Goal: Navigation & Orientation: Find specific page/section

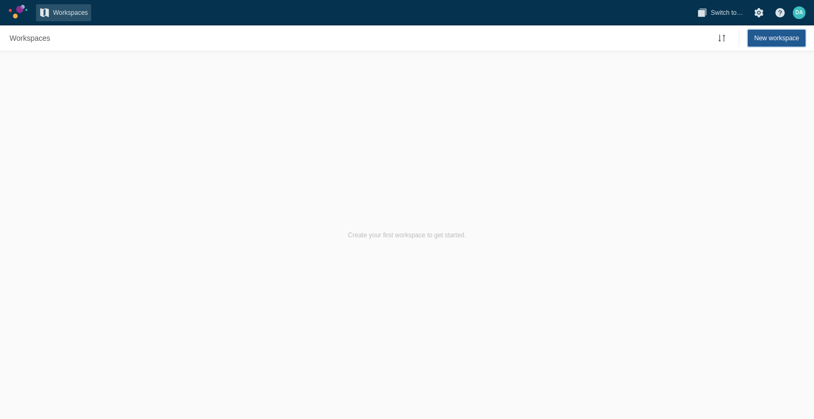
click at [760, 40] on span "New workspace" at bounding box center [776, 38] width 45 height 11
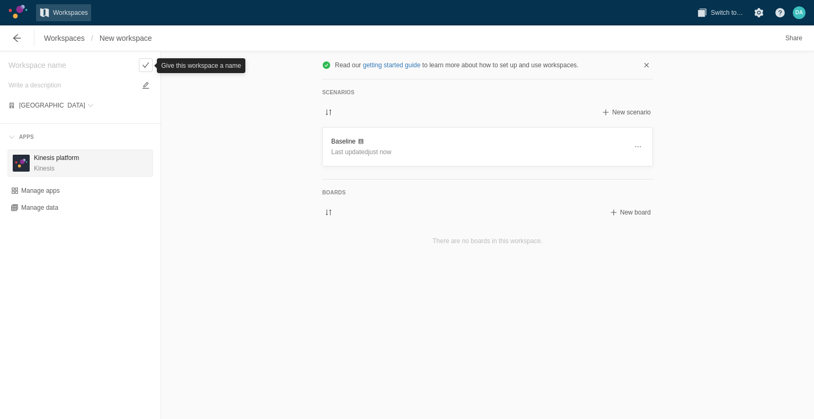
click at [57, 166] on p "Kinesis" at bounding box center [56, 168] width 45 height 11
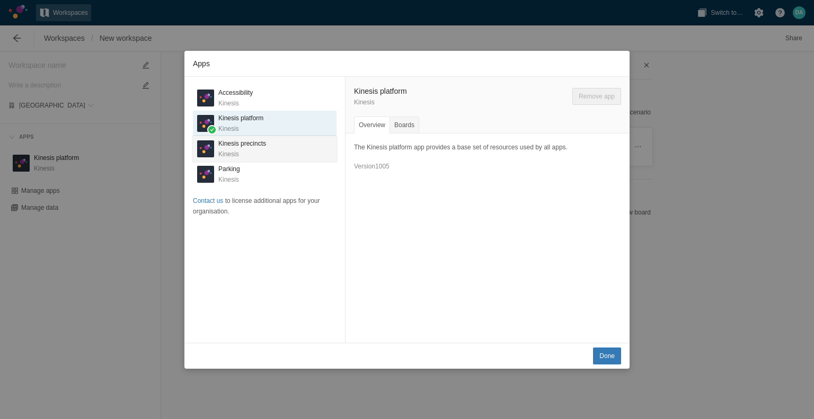
click at [262, 146] on h3 "Kinesis precincts" at bounding box center [242, 143] width 48 height 11
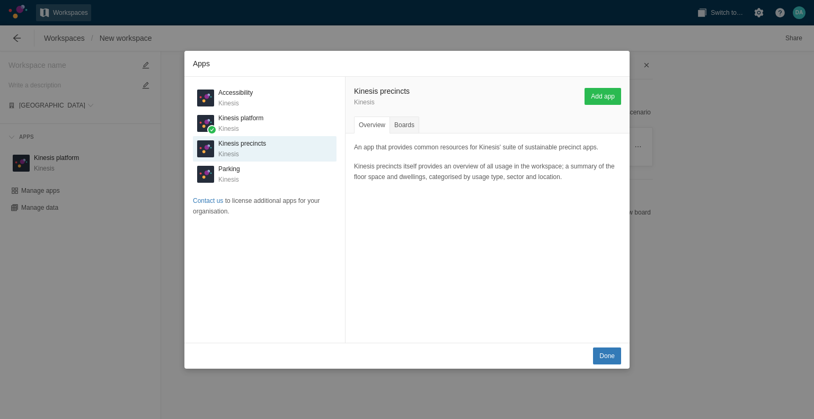
click at [724, 252] on div "Apps K Accessibility Kinesis K Kinesis platform Kinesis K Kinesis precincts Kin…" at bounding box center [407, 209] width 814 height 419
drag, startPoint x: 93, startPoint y: 273, endPoint x: 157, endPoint y: 293, distance: 66.7
click at [93, 273] on div "Apps K Accessibility Kinesis K Kinesis platform Kinesis K Kinesis precincts Kin…" at bounding box center [407, 209] width 814 height 419
click at [248, 118] on h3 "Kinesis platform" at bounding box center [240, 118] width 45 height 11
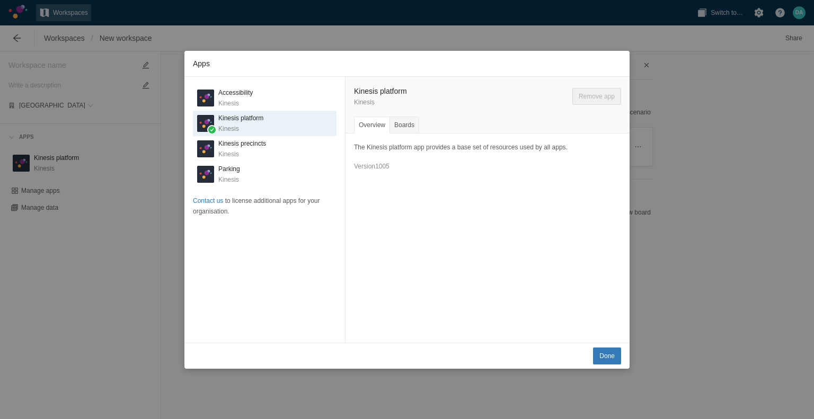
click at [623, 368] on div "Apps K Accessibility Kinesis K Kinesis platform Kinesis K Kinesis precincts Kin…" at bounding box center [407, 209] width 814 height 419
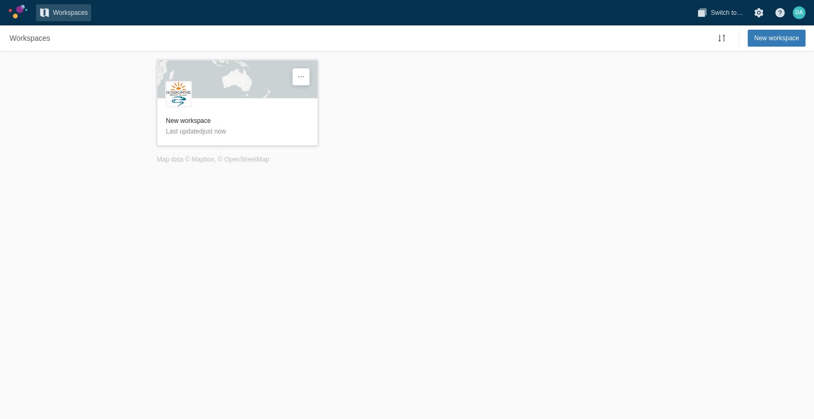
click at [200, 121] on h3 "New workspace" at bounding box center [237, 121] width 143 height 11
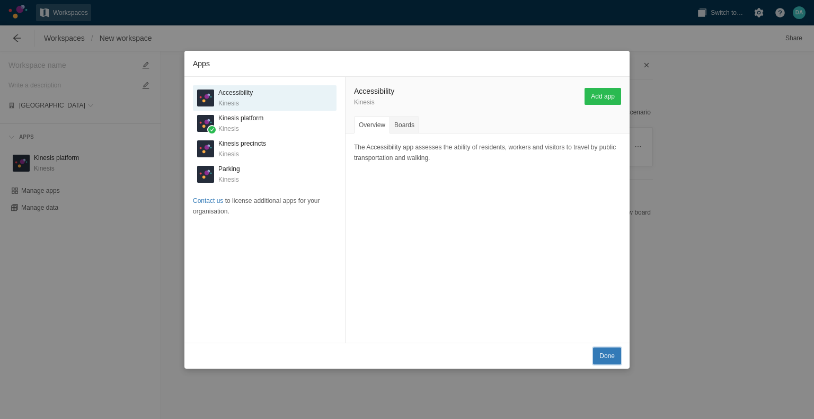
drag, startPoint x: 619, startPoint y: 351, endPoint x: 613, endPoint y: 352, distance: 6.4
click at [616, 353] on button "Done" at bounding box center [607, 356] width 28 height 17
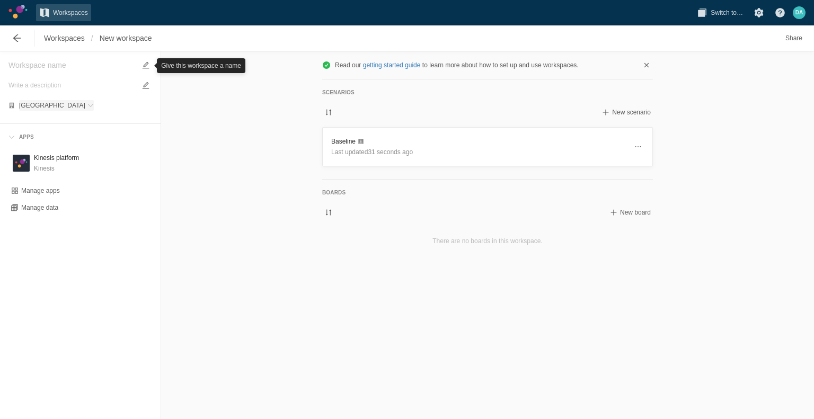
click at [53, 107] on span "[GEOGRAPHIC_DATA]" at bounding box center [52, 105] width 66 height 6
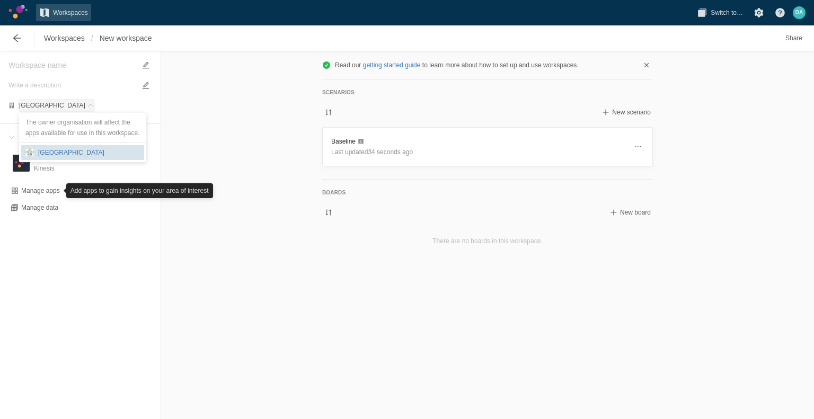
click at [69, 159] on div "G [GEOGRAPHIC_DATA]" at bounding box center [82, 152] width 123 height 15
